Goal: Information Seeking & Learning: Learn about a topic

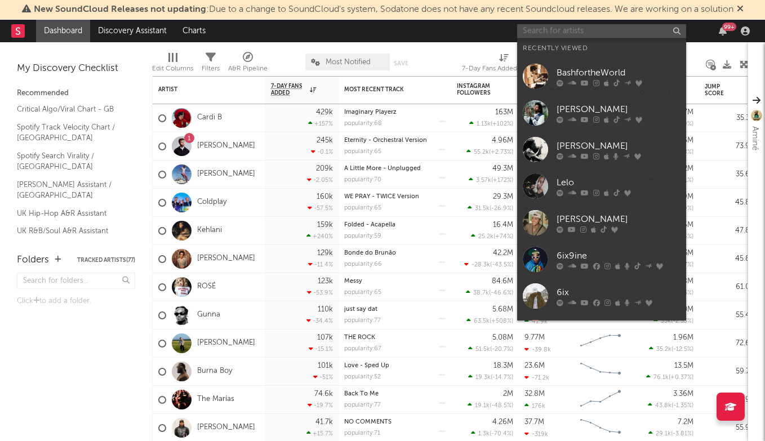
click at [555, 29] on input "text" at bounding box center [601, 31] width 169 height 14
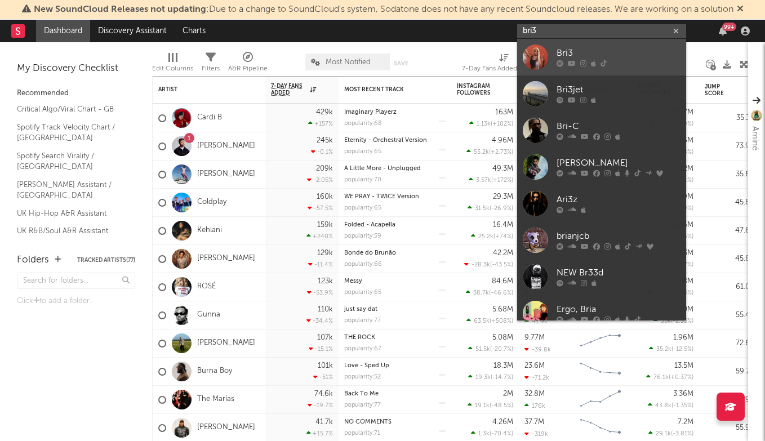
type input "bri3"
click at [575, 49] on div "Bri3" at bounding box center [618, 54] width 124 height 14
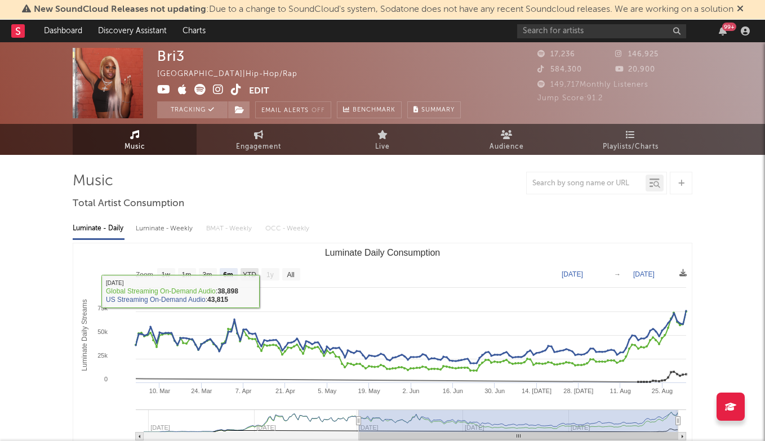
click at [245, 271] on text "YTD" at bounding box center [250, 275] width 14 height 8
select select "YTD"
type input "[DATE]"
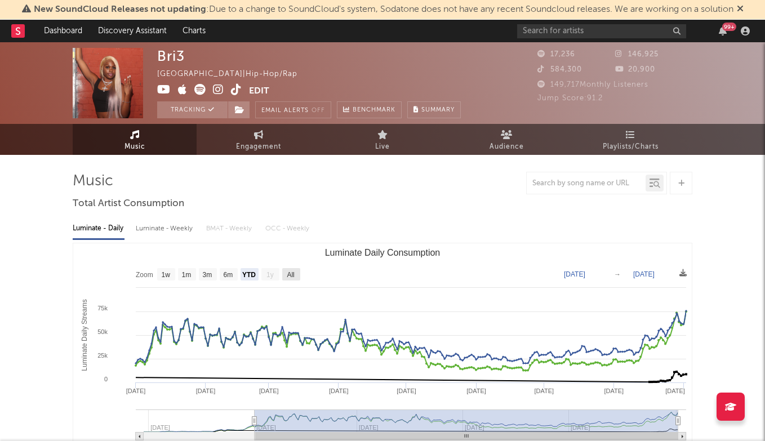
click at [288, 273] on text "All" at bounding box center [290, 275] width 7 height 8
select select "All"
type input "[DATE]"
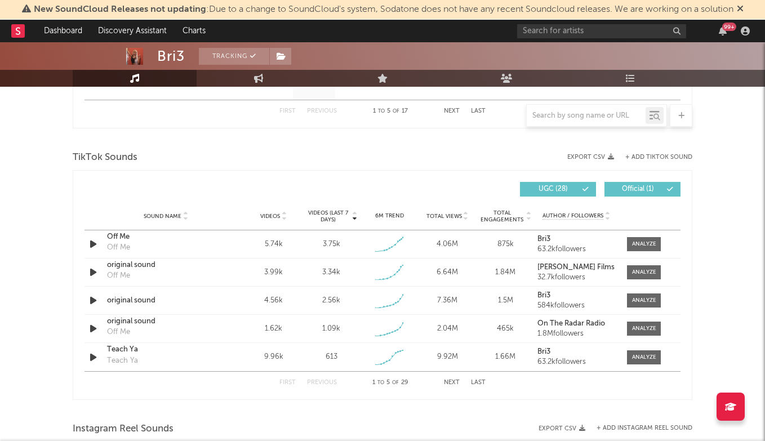
scroll to position [711, 0]
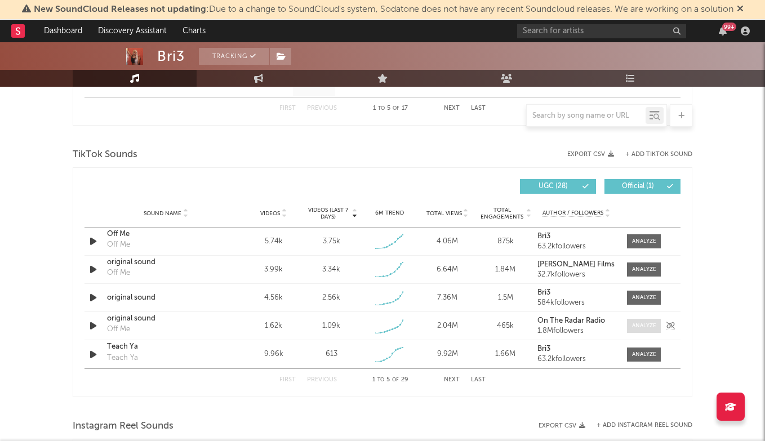
click at [649, 329] on div at bounding box center [644, 326] width 24 height 8
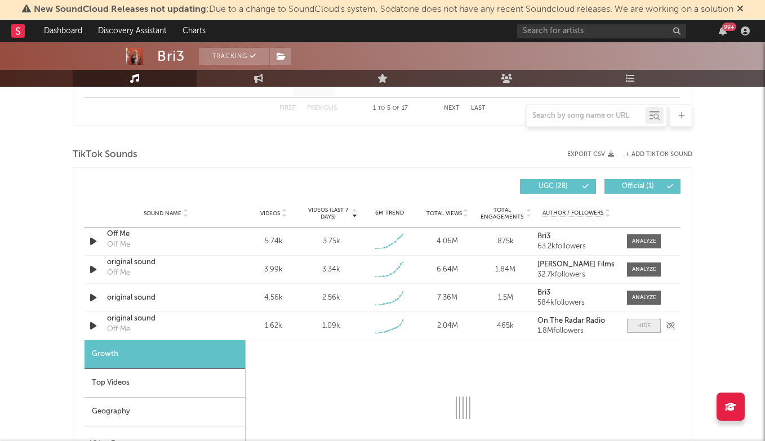
select select "1w"
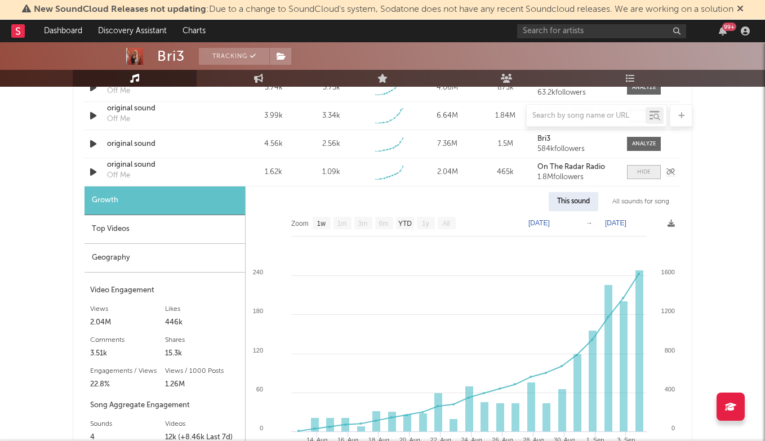
scroll to position [866, 0]
click at [649, 172] on div at bounding box center [644, 171] width 14 height 8
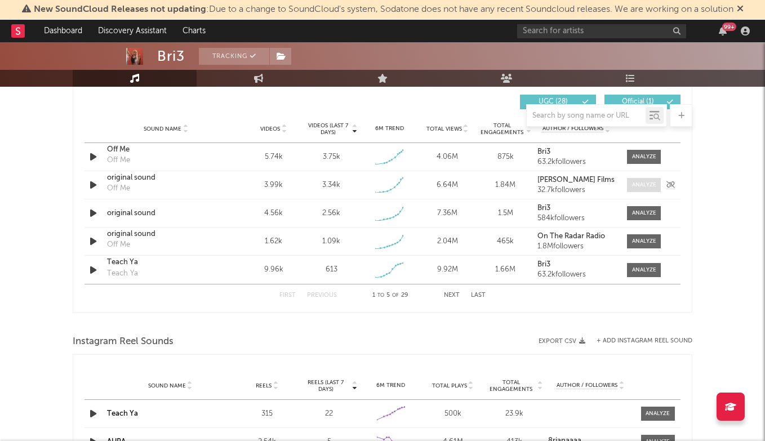
scroll to position [792, 0]
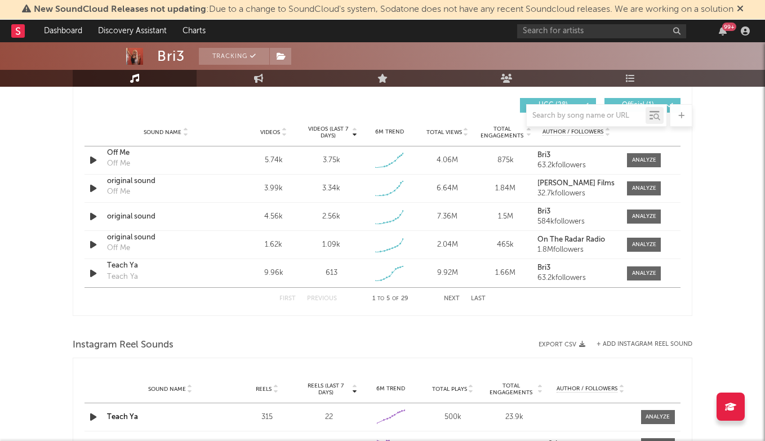
click at [449, 300] on button "Next" at bounding box center [452, 299] width 16 height 6
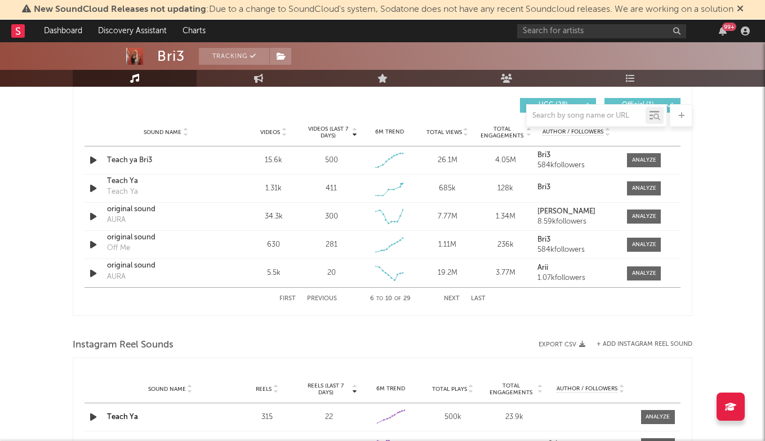
click at [316, 297] on button "Previous" at bounding box center [322, 299] width 30 height 6
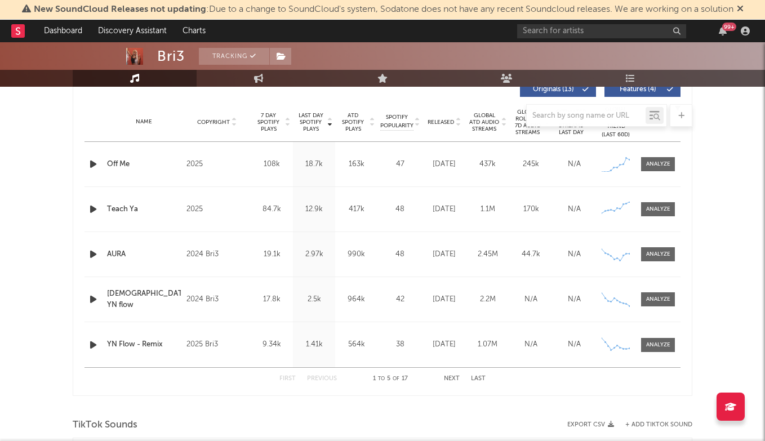
scroll to position [432, 0]
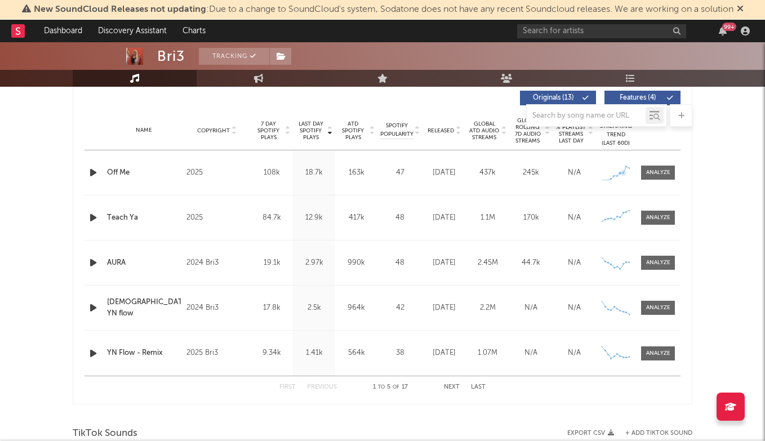
click at [662, 182] on div "Name Off Me Copyright 2025 Label P2025 Album Names Off Me Composer Names 7 Day …" at bounding box center [382, 172] width 596 height 44
click at [666, 174] on div at bounding box center [658, 172] width 24 height 8
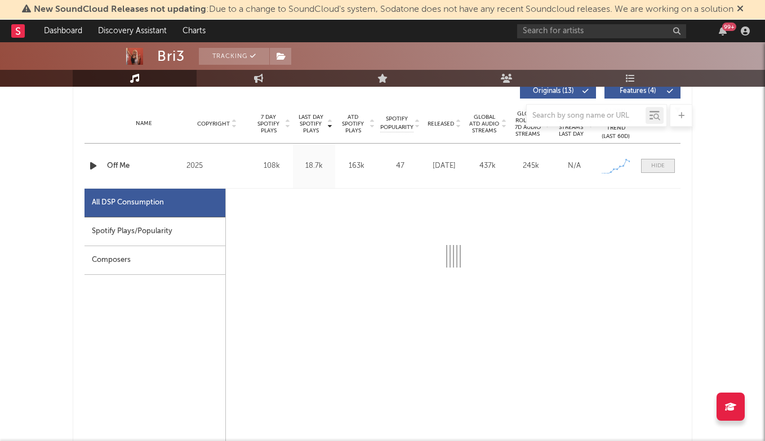
select select "1w"
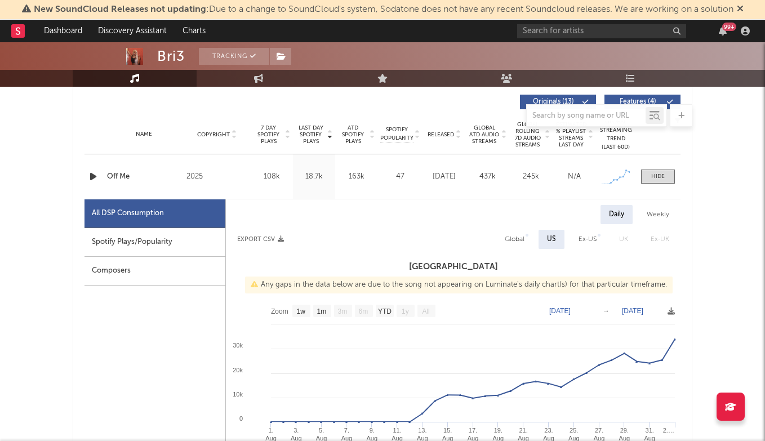
scroll to position [409, 0]
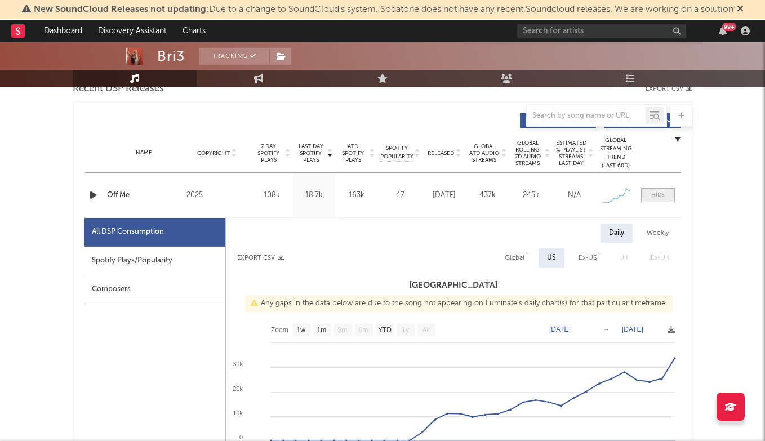
click at [667, 200] on span at bounding box center [658, 195] width 34 height 14
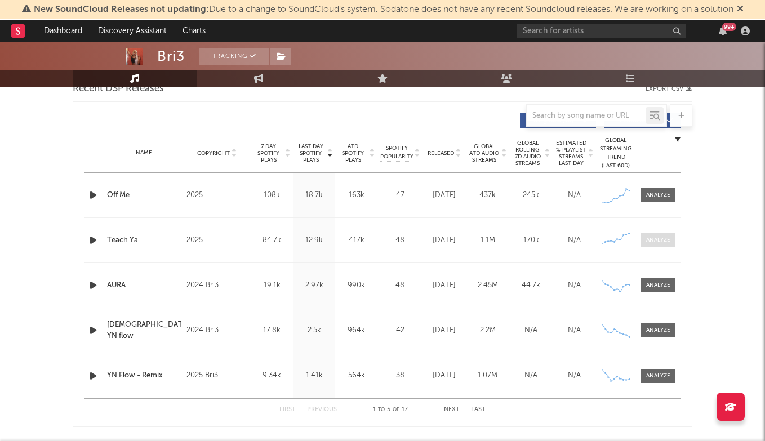
click at [659, 245] on span at bounding box center [658, 240] width 34 height 14
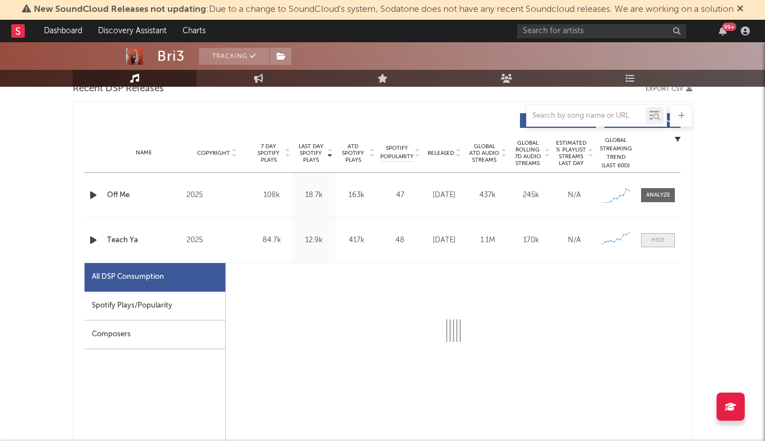
select select "1w"
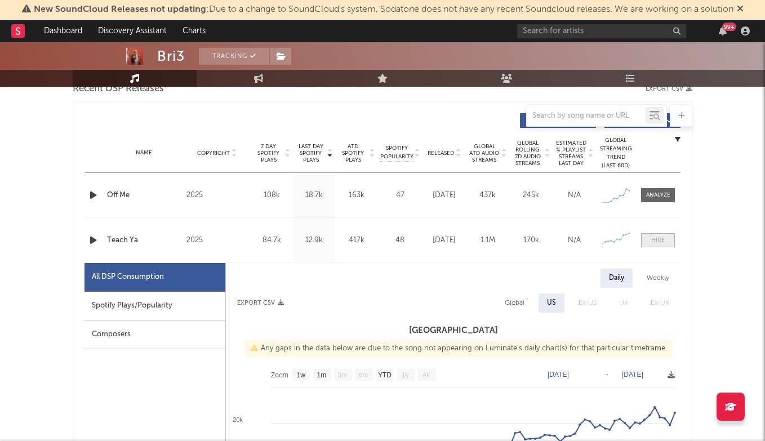
scroll to position [462, 0]
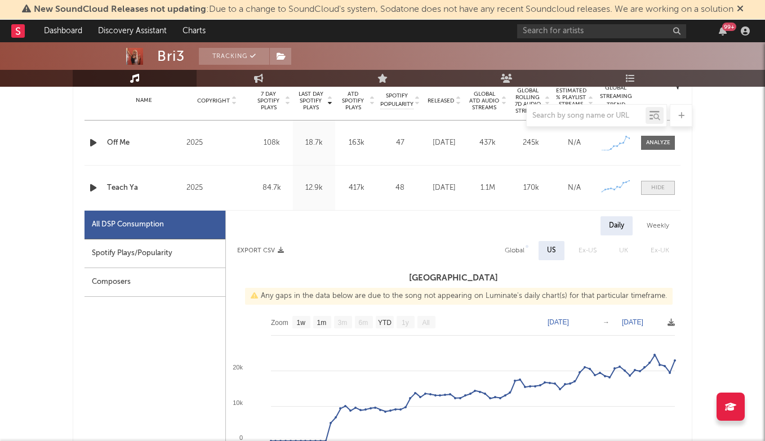
click at [663, 189] on div at bounding box center [658, 188] width 14 height 8
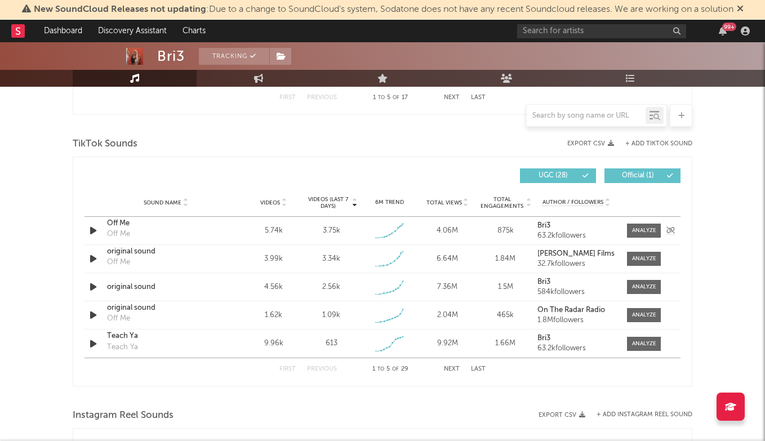
scroll to position [722, 0]
click at [608, 30] on input "text" at bounding box center [601, 31] width 169 height 14
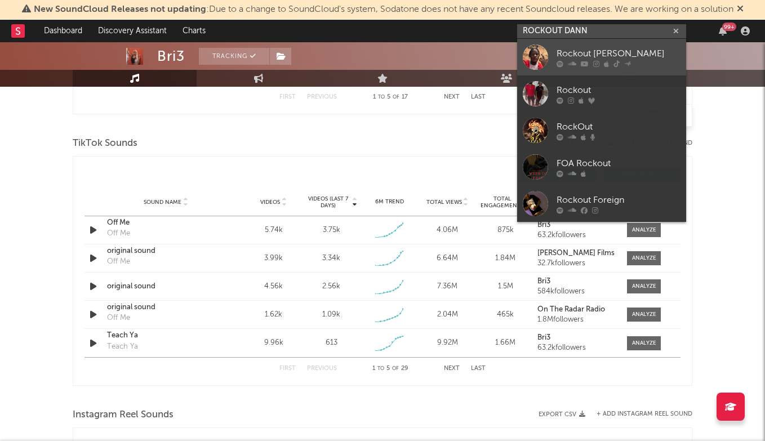
type input "ROCKOUT DANN"
click at [613, 52] on div "Rockout [PERSON_NAME]" at bounding box center [618, 54] width 124 height 14
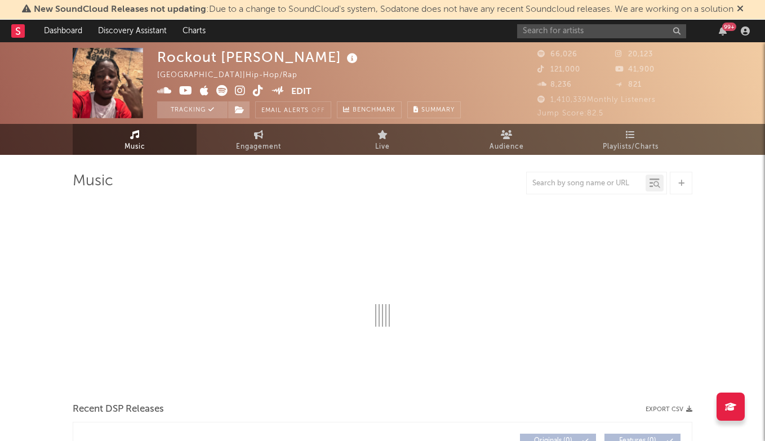
select select "6m"
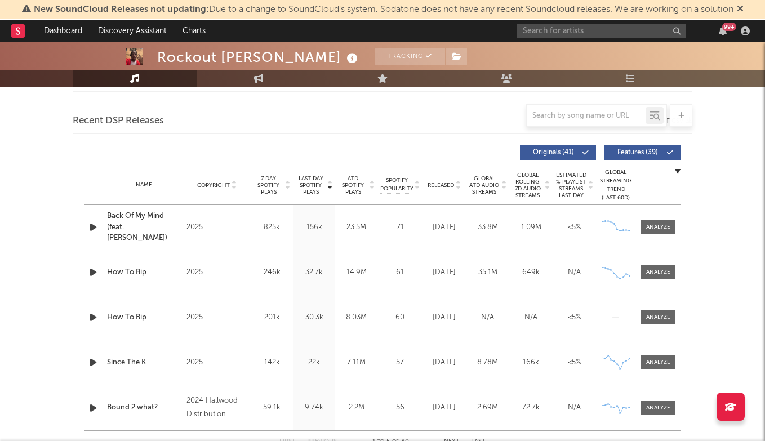
scroll to position [364, 0]
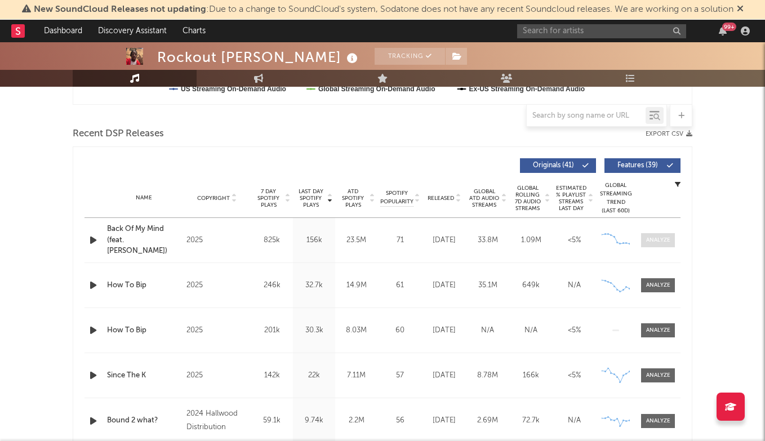
click at [658, 238] on div at bounding box center [658, 240] width 24 height 8
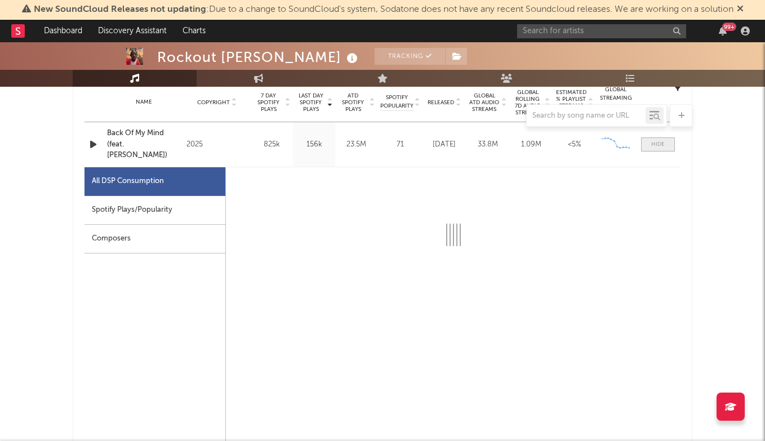
select select "1w"
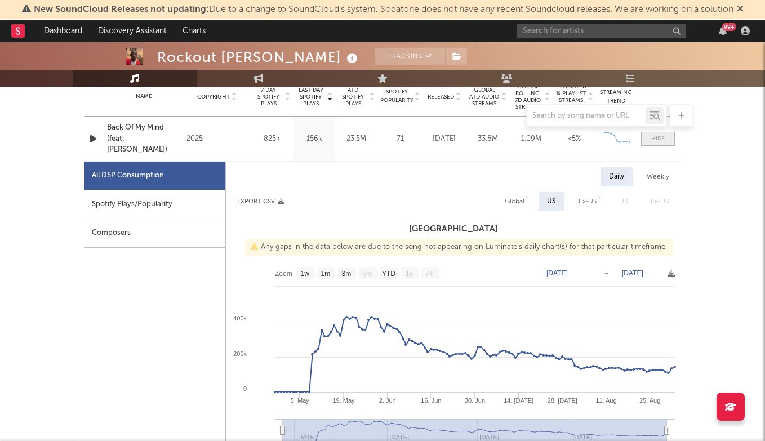
scroll to position [470, 0]
